Goal: Task Accomplishment & Management: Manage account settings

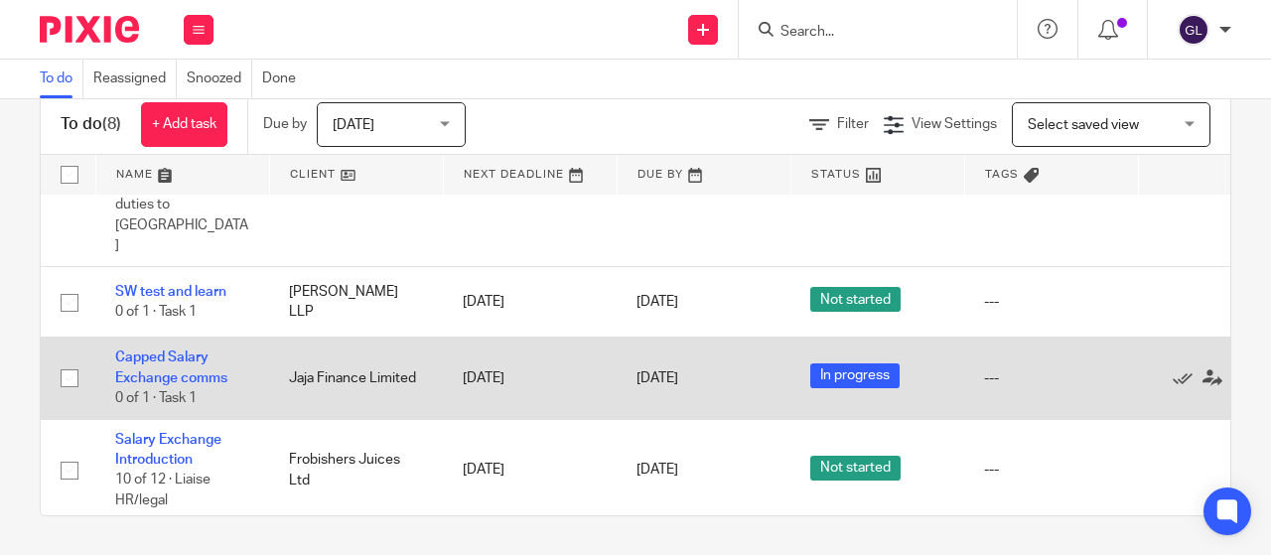
scroll to position [406, 0]
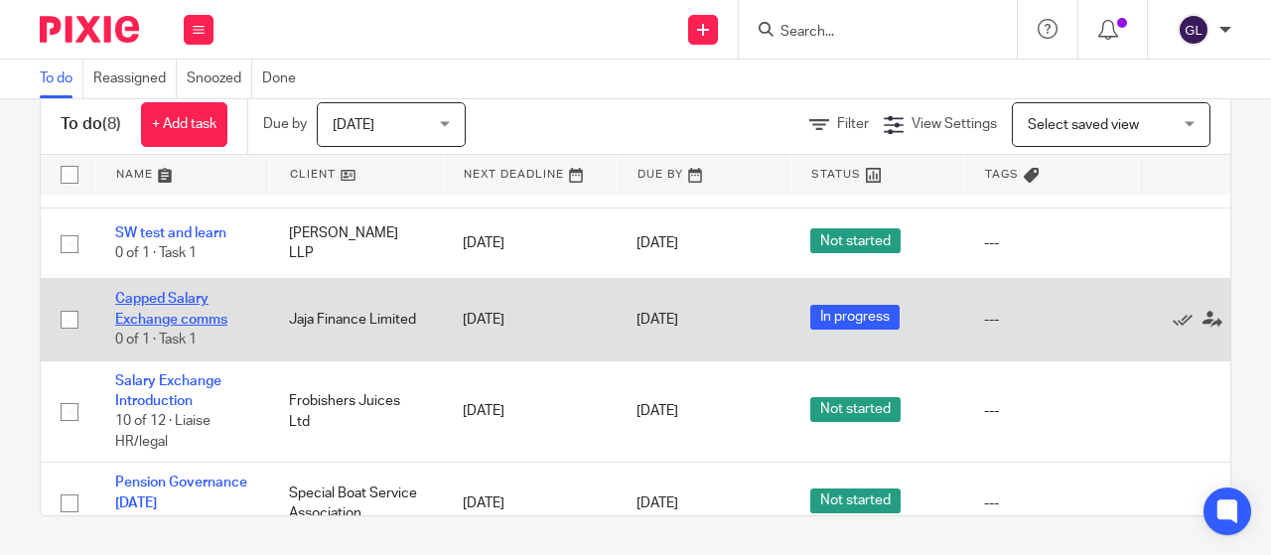
click at [153, 292] on link "Capped Salary Exchange comms" at bounding box center [171, 309] width 112 height 34
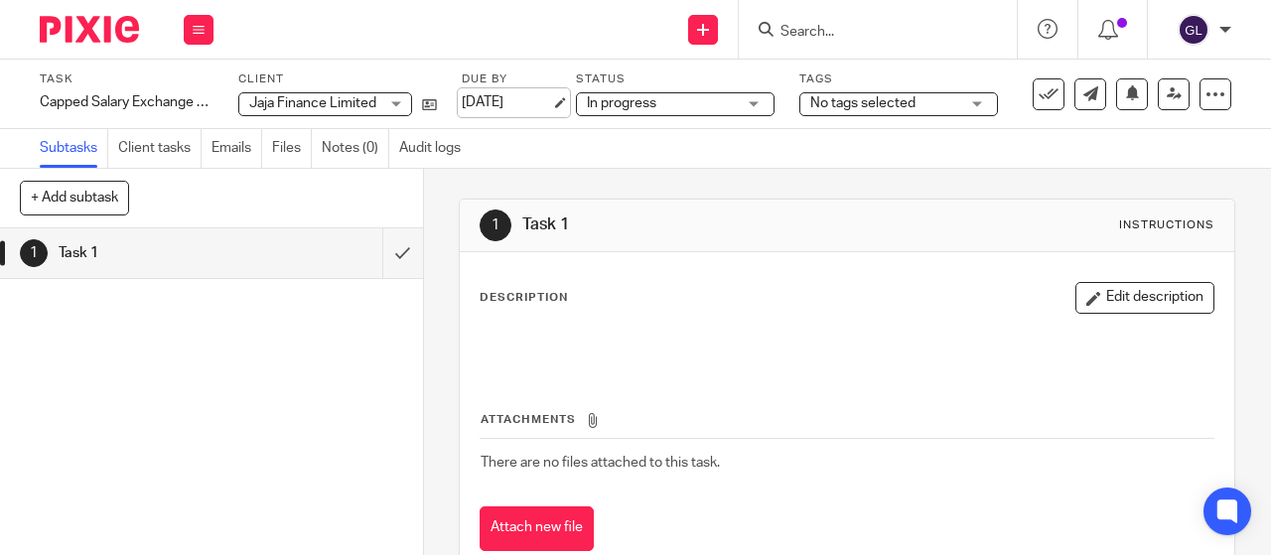
click at [475, 101] on link "[DATE]" at bounding box center [506, 102] width 89 height 21
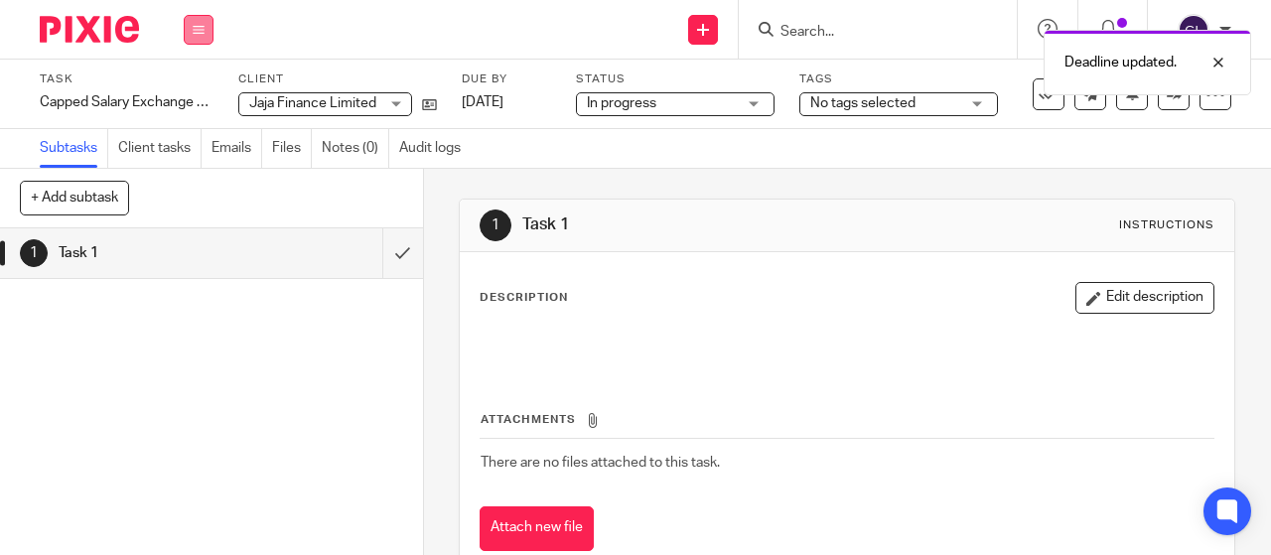
click at [193, 33] on icon at bounding box center [199, 30] width 12 height 12
click at [189, 92] on link "Work" at bounding box center [189, 92] width 35 height 14
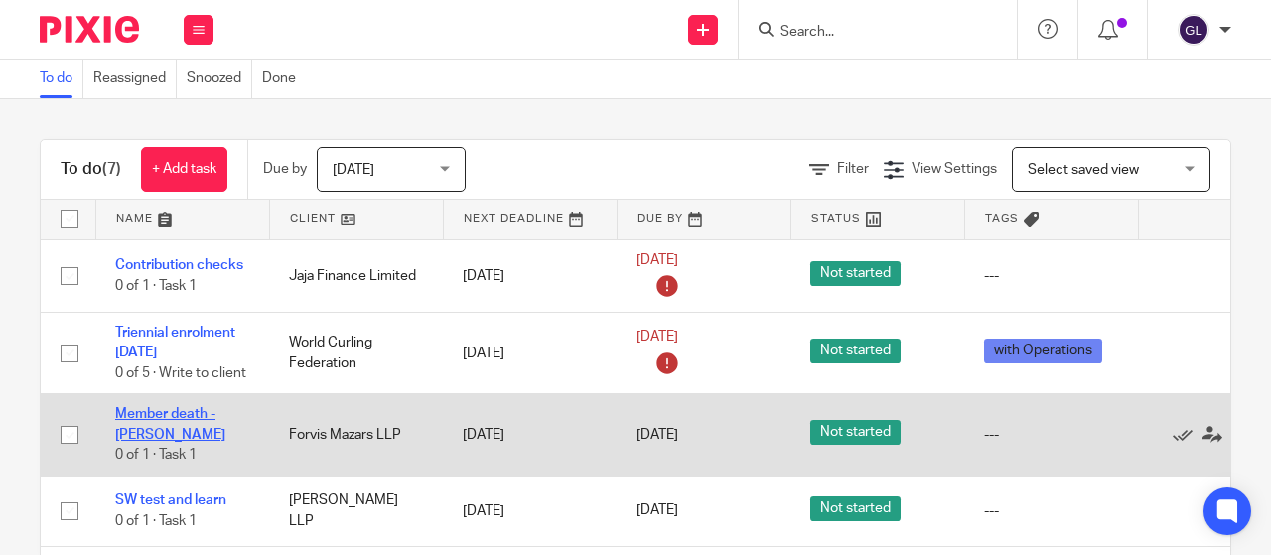
click at [159, 410] on link "Member death - Schofield" at bounding box center [170, 424] width 110 height 34
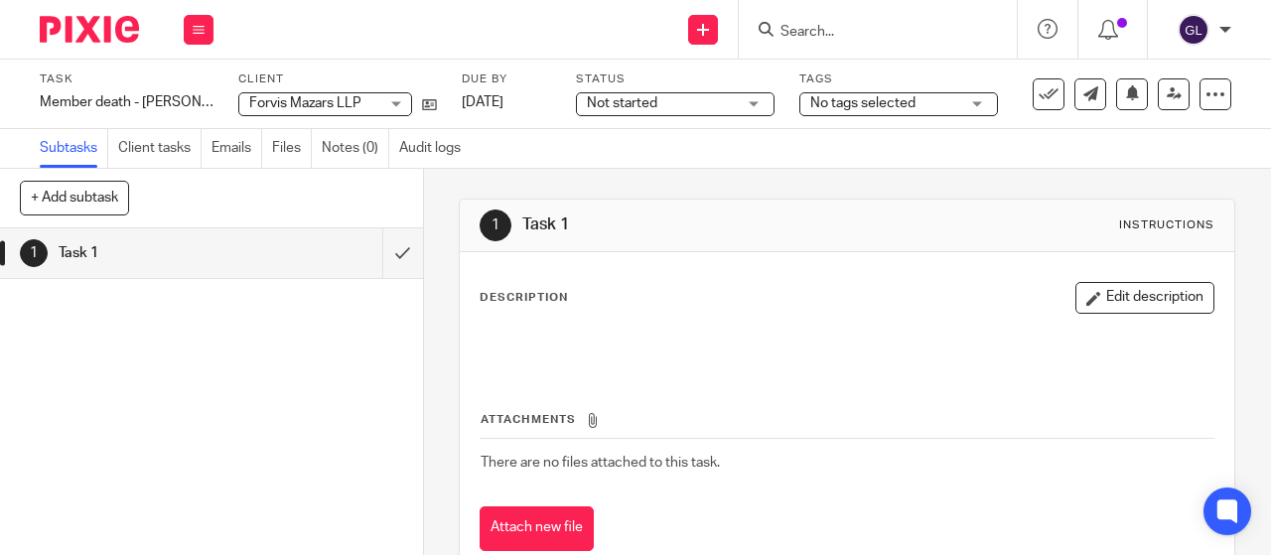
click at [602, 101] on span "Not started" at bounding box center [622, 103] width 71 height 14
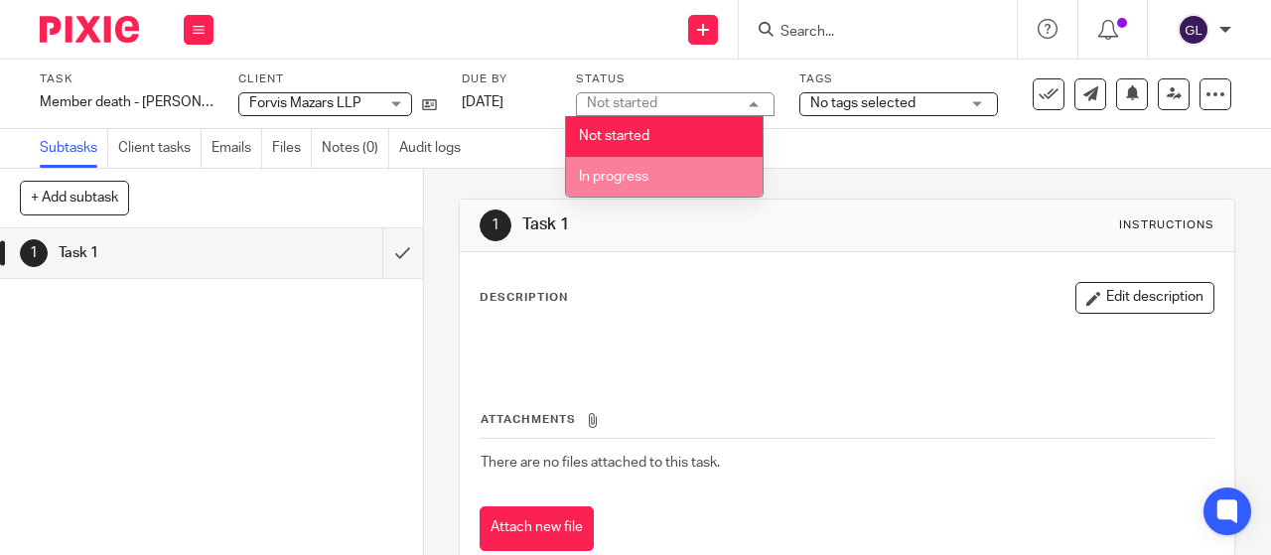
click at [603, 178] on span "In progress" at bounding box center [614, 177] width 70 height 14
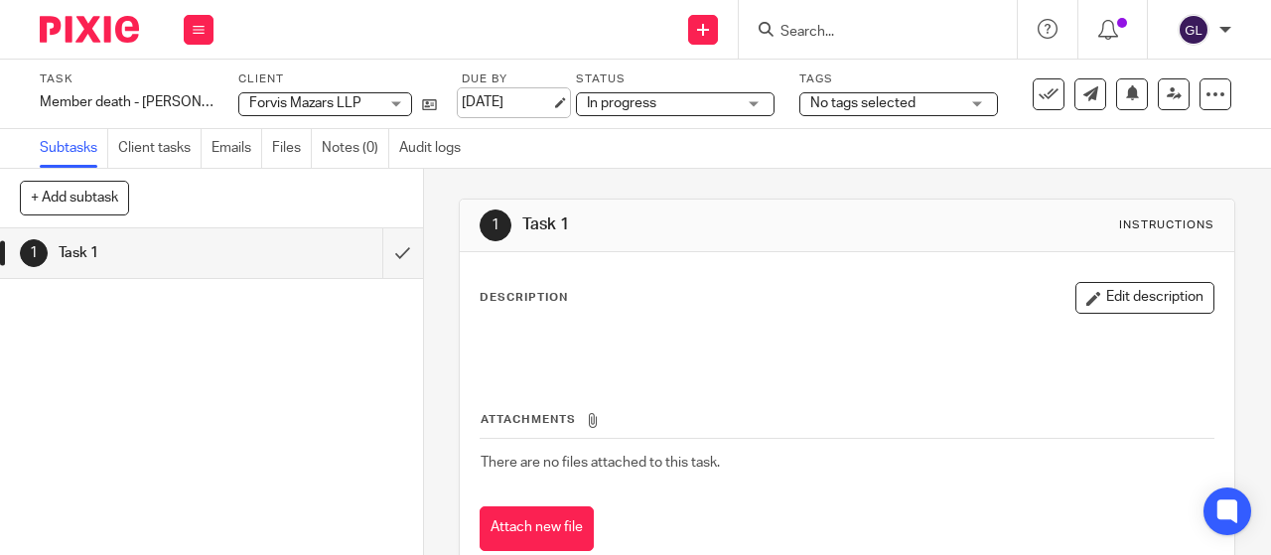
click at [503, 102] on link "[DATE]" at bounding box center [506, 102] width 89 height 21
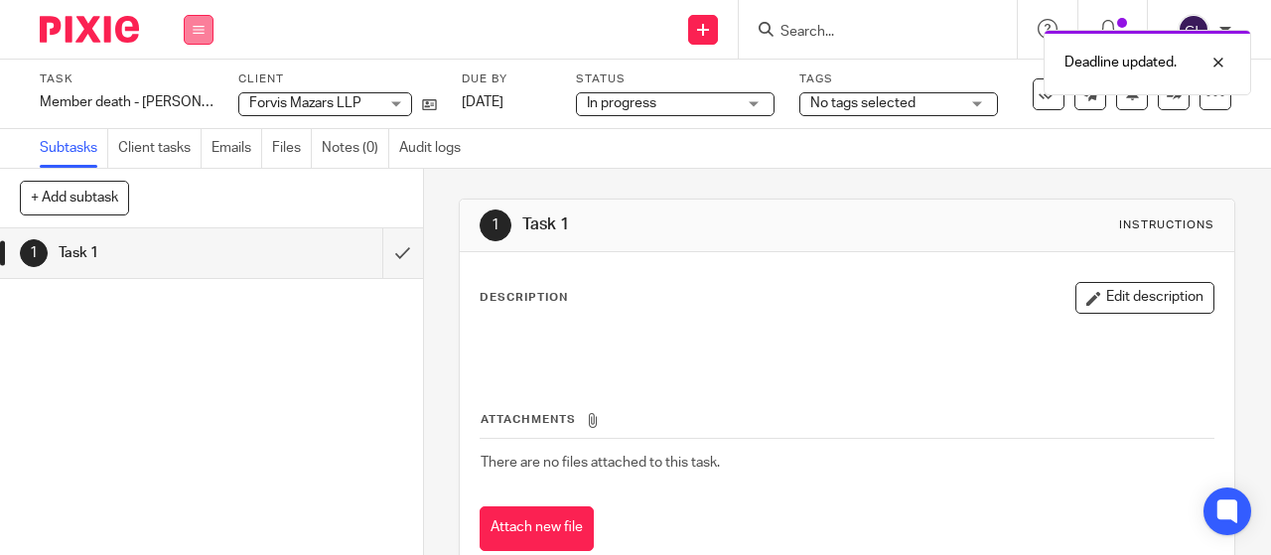
click at [205, 32] on button at bounding box center [199, 30] width 30 height 30
click at [191, 90] on link "Work" at bounding box center [189, 92] width 35 height 14
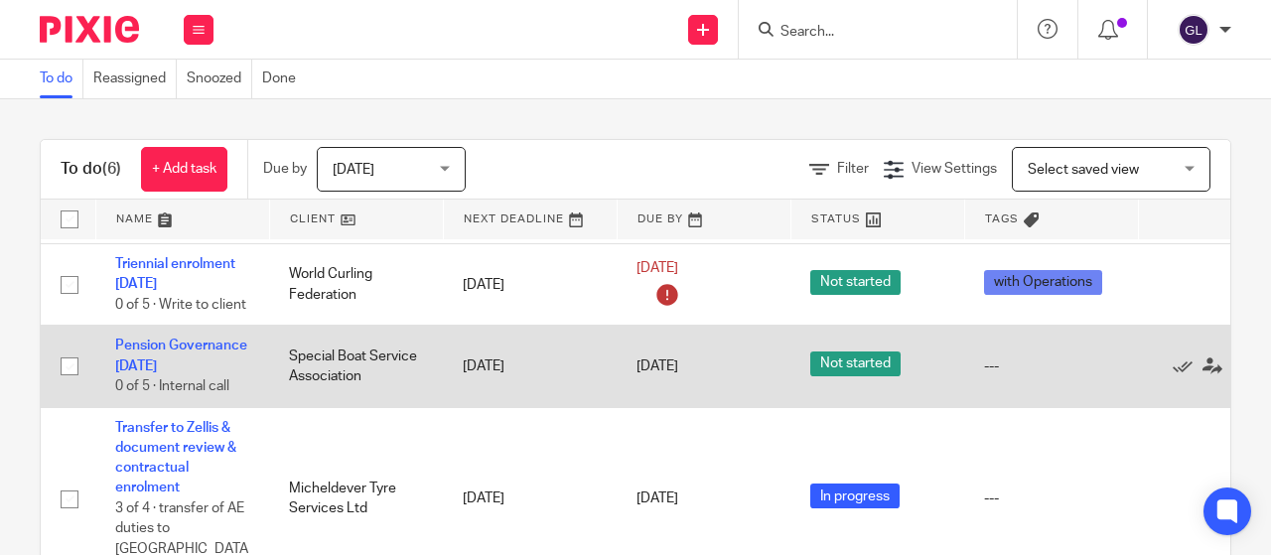
scroll to position [99, 0]
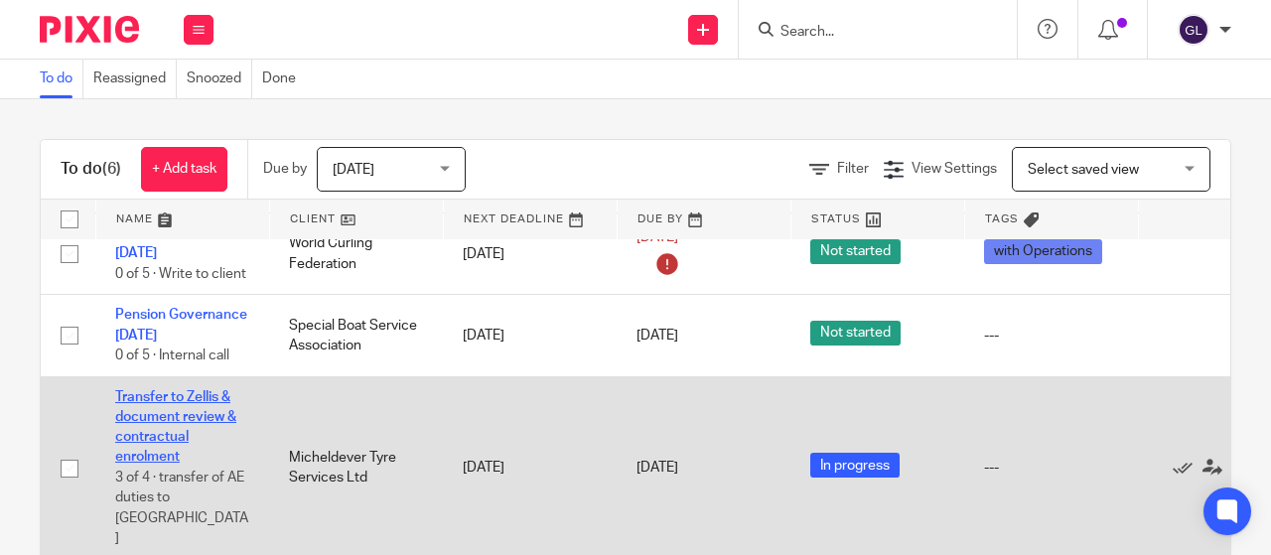
click at [162, 416] on link "Transfer to Zellis & document review & contractual enrolment" at bounding box center [175, 427] width 121 height 74
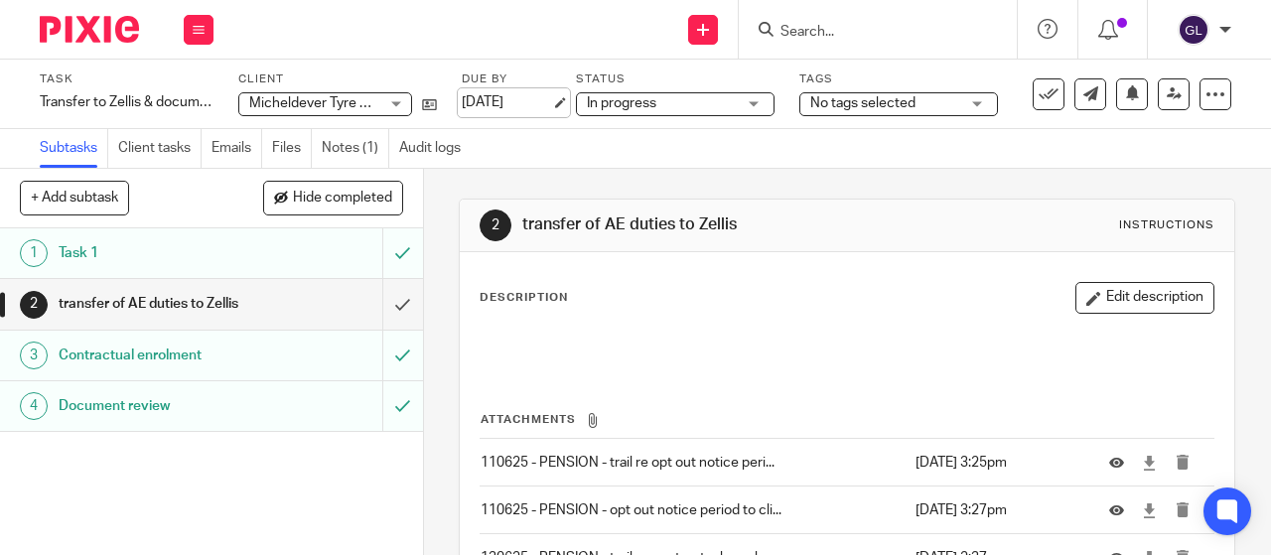
click at [521, 100] on link "[DATE]" at bounding box center [506, 102] width 89 height 21
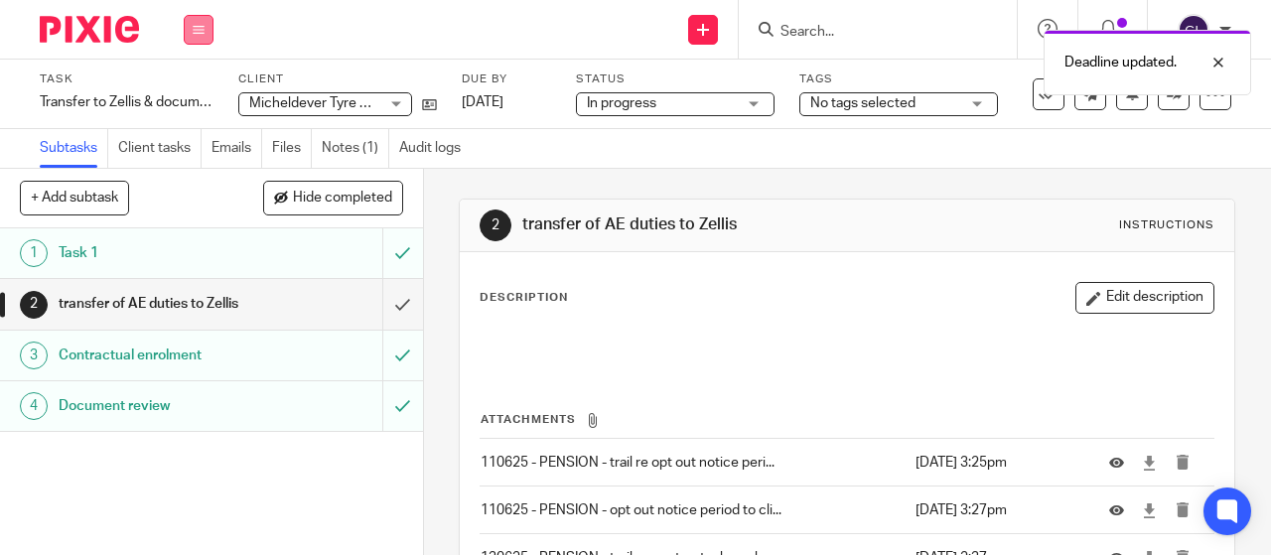
click at [203, 29] on icon at bounding box center [199, 30] width 12 height 12
click at [189, 94] on link "Work" at bounding box center [189, 92] width 35 height 14
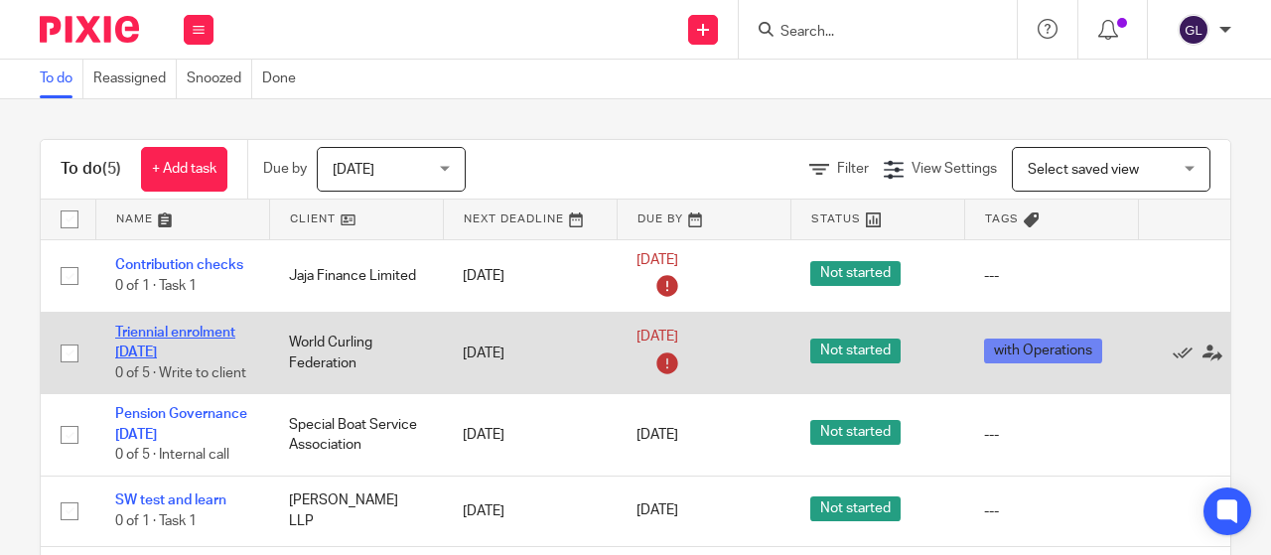
click at [121, 350] on link "Triennial enrolment 14/12/2025" at bounding box center [175, 343] width 120 height 34
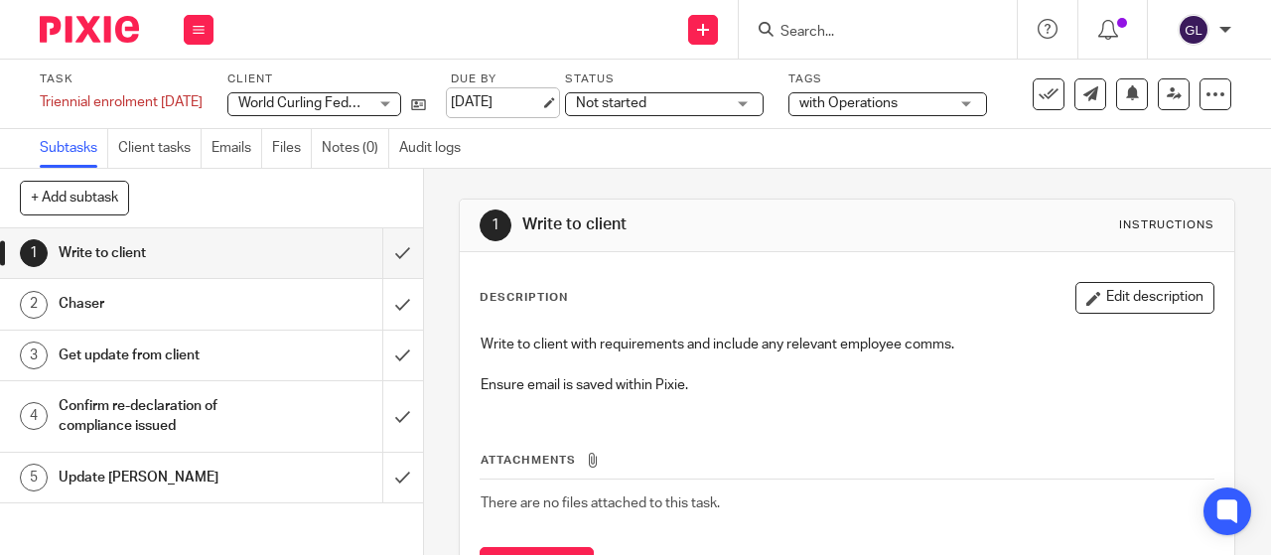
click at [497, 108] on link "14 Aug 2025" at bounding box center [495, 102] width 89 height 21
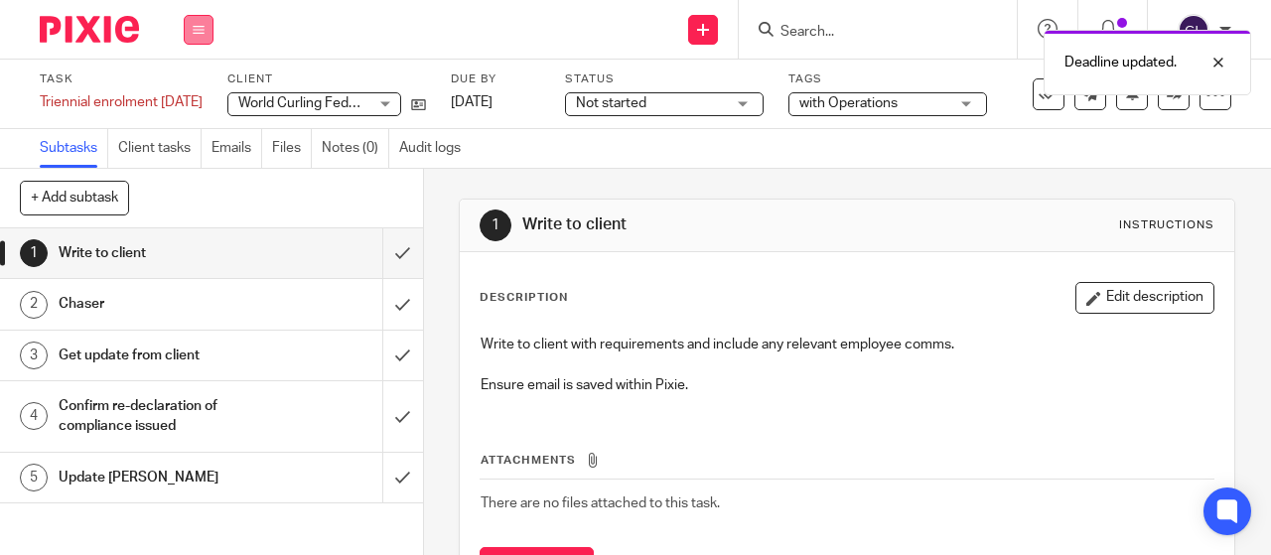
click at [201, 27] on icon at bounding box center [199, 30] width 12 height 12
click at [188, 95] on link "Work" at bounding box center [189, 92] width 35 height 14
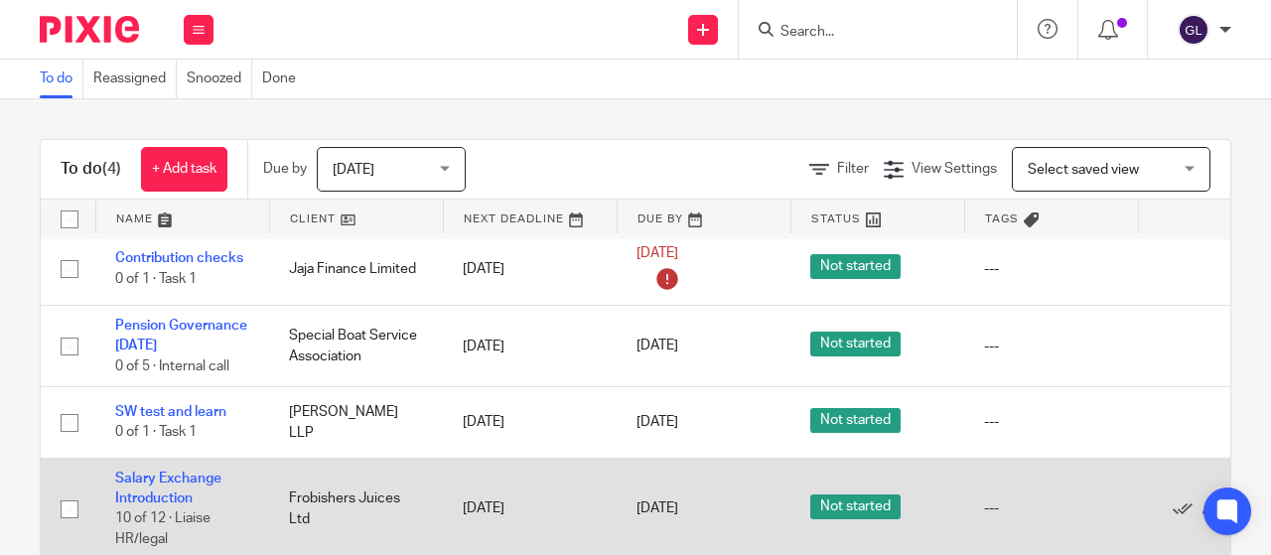
scroll to position [45, 0]
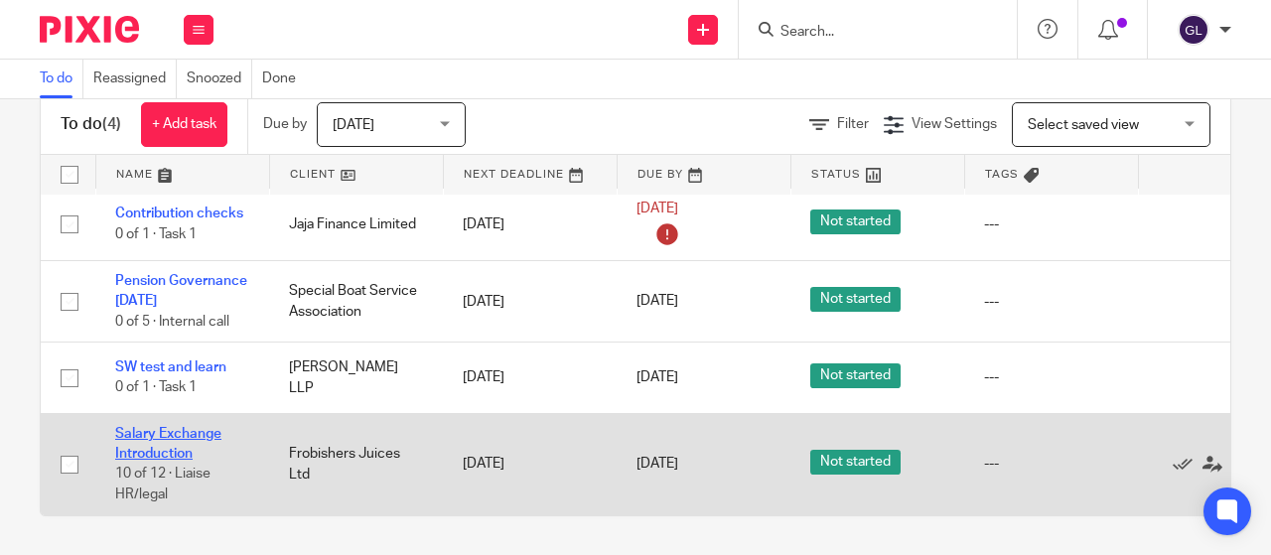
click at [184, 427] on link "Salary Exchange Introduction" at bounding box center [168, 444] width 106 height 34
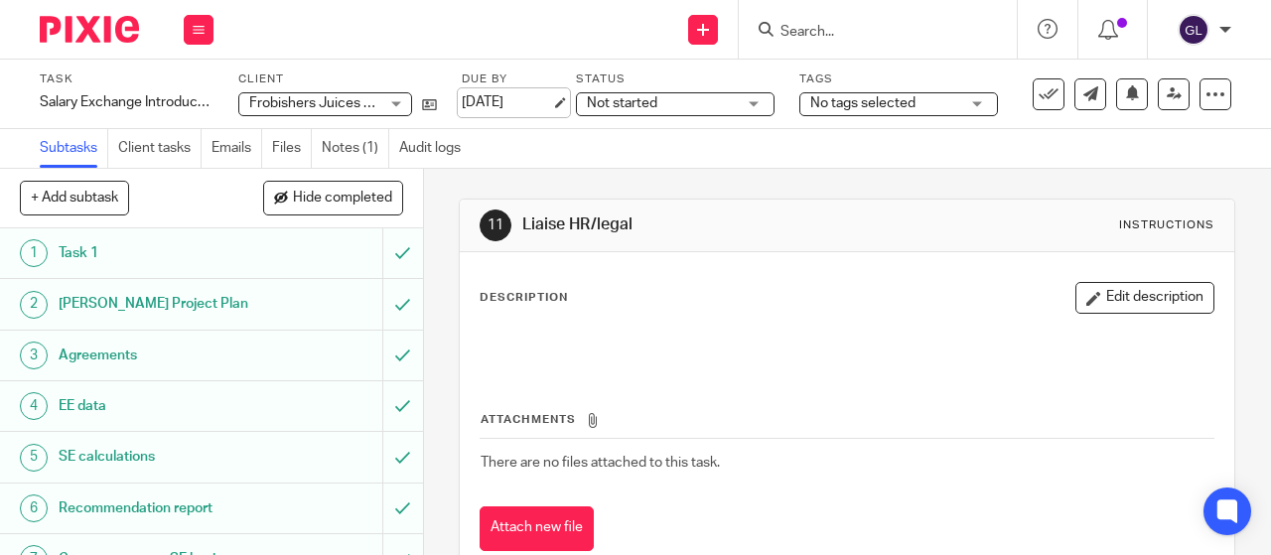
click at [475, 98] on link "15 Aug 2025" at bounding box center [506, 102] width 89 height 21
click at [600, 104] on span "Not started" at bounding box center [622, 103] width 71 height 14
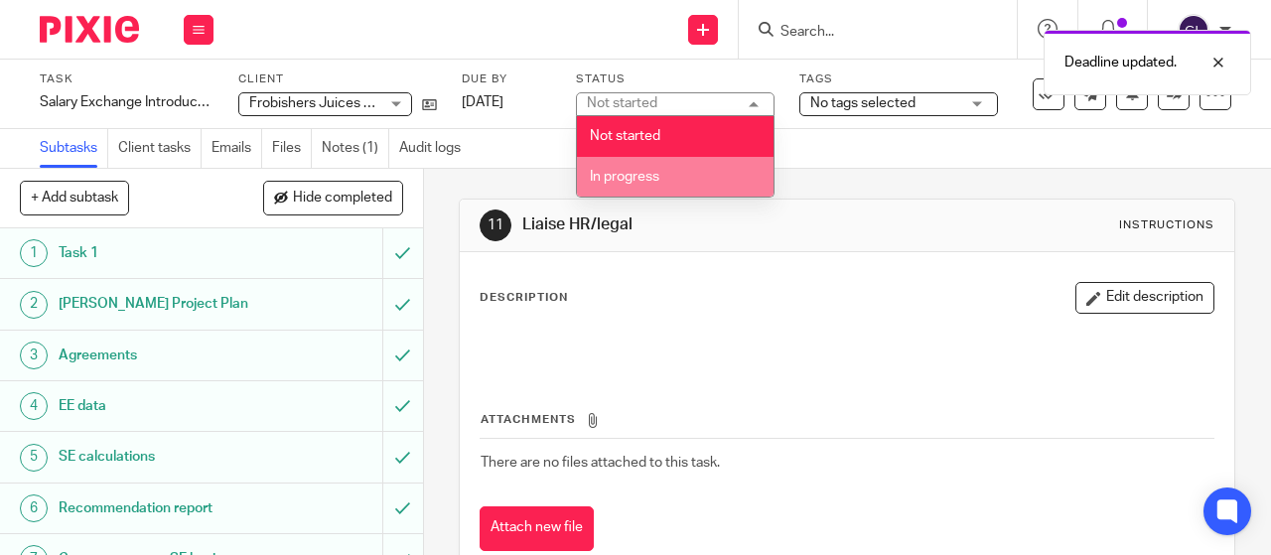
click at [602, 174] on span "In progress" at bounding box center [625, 177] width 70 height 14
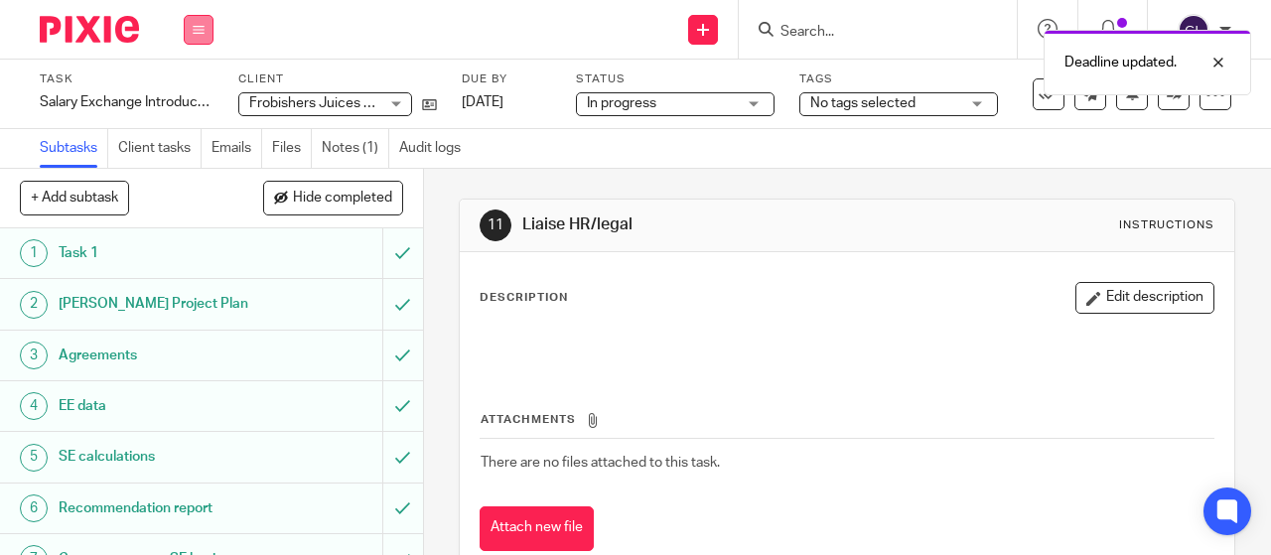
click at [201, 33] on icon at bounding box center [199, 30] width 12 height 12
click at [200, 89] on link "Work" at bounding box center [189, 92] width 35 height 14
